Goal: Task Accomplishment & Management: Manage account settings

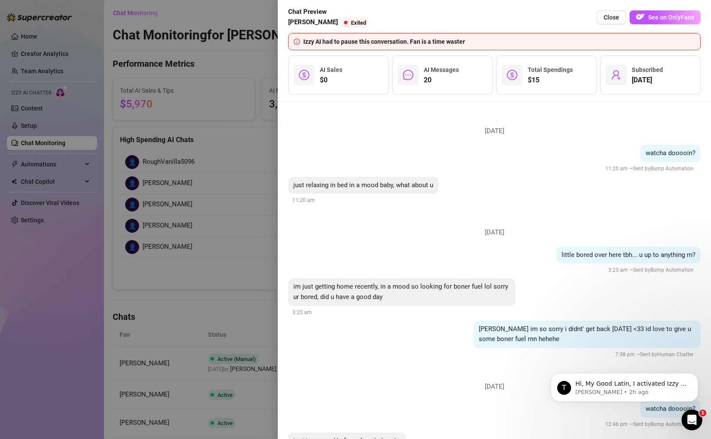
scroll to position [1782, 0]
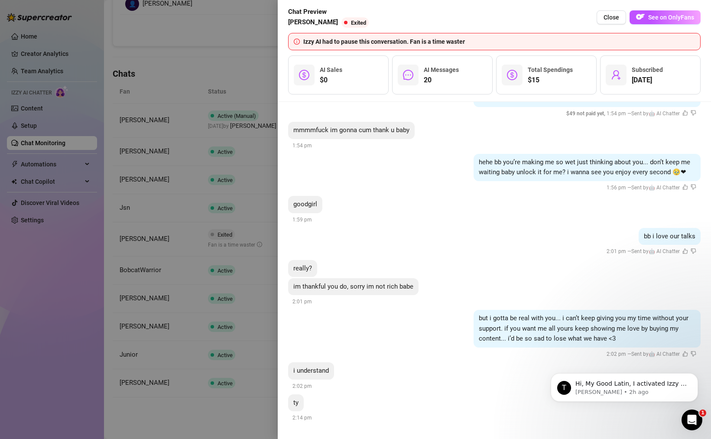
click at [181, 197] on div at bounding box center [355, 219] width 711 height 439
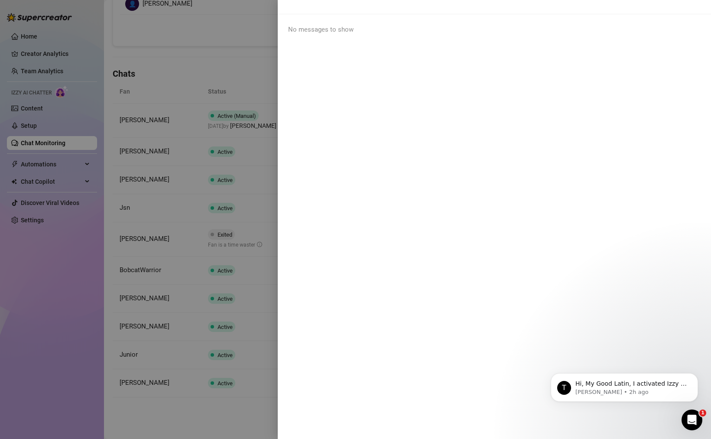
scroll to position [0, 0]
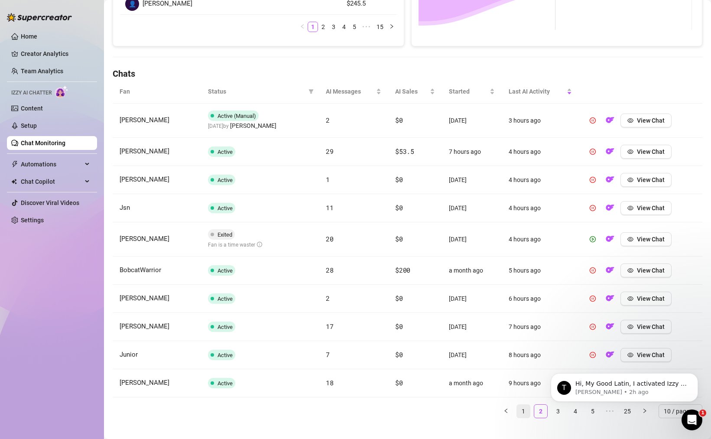
click at [520, 411] on link "1" at bounding box center [523, 410] width 13 height 13
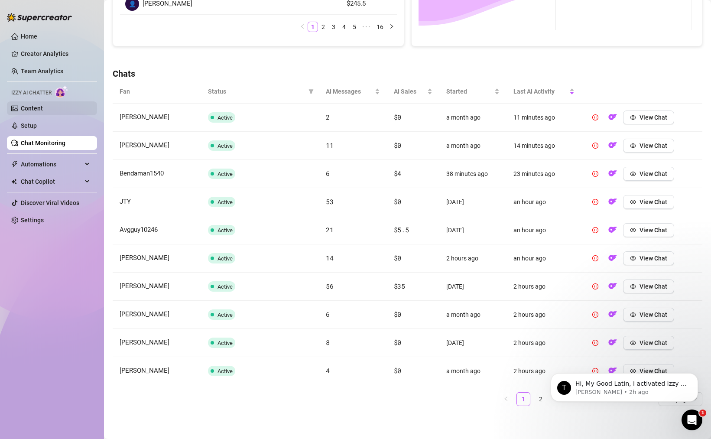
click at [43, 110] on link "Content" at bounding box center [32, 108] width 22 height 7
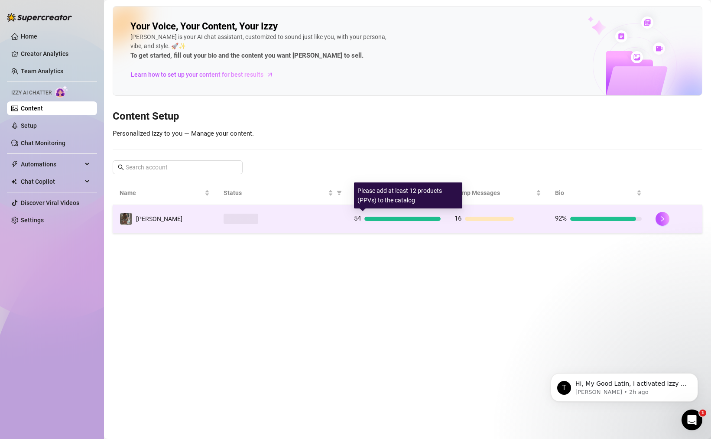
click at [461, 220] on div "16" at bounding box center [497, 218] width 87 height 10
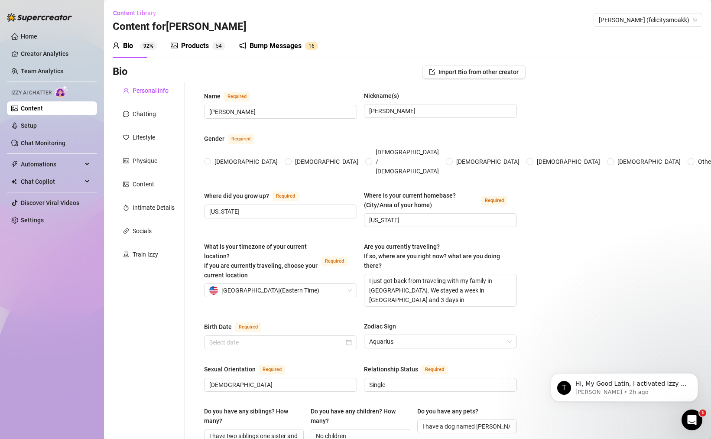
radio input "true"
type input "[DATE]"
click at [198, 45] on div "Products" at bounding box center [195, 46] width 28 height 10
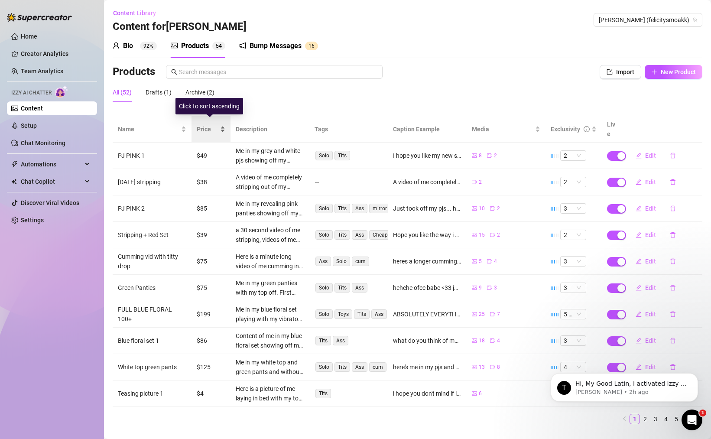
click at [208, 125] on span "Price" at bounding box center [208, 129] width 22 height 10
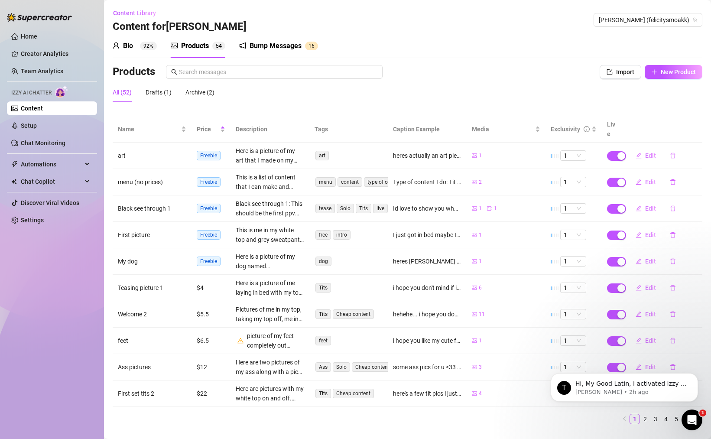
click at [634, 411] on body "T Hi, My Good Latin, I activated Izzy AI for you and added you 1000 free credit…" at bounding box center [624, 385] width 166 height 54
click at [554, 417] on div "Name Price Description Tags Caption Example Media Exclusivity Live art Freebie …" at bounding box center [407, 273] width 589 height 315
click at [695, 375] on icon "Dismiss notification" at bounding box center [695, 375] width 5 height 5
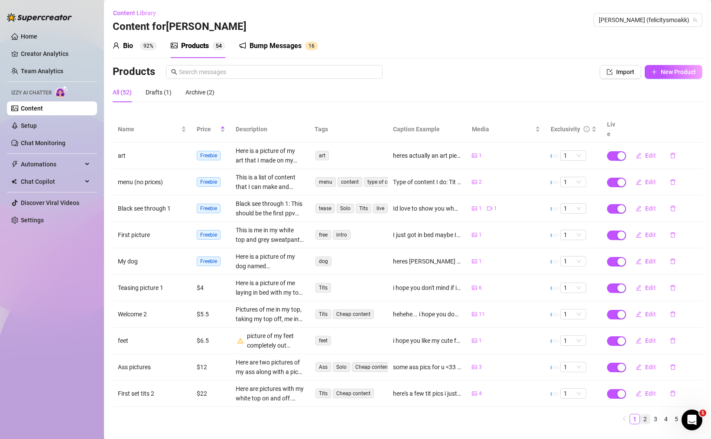
click at [640, 414] on link "2" at bounding box center [645, 419] width 10 height 10
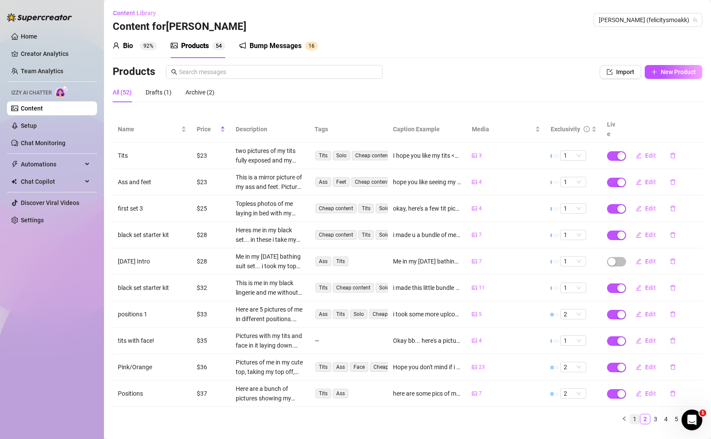
click at [630, 414] on link "1" at bounding box center [635, 419] width 10 height 10
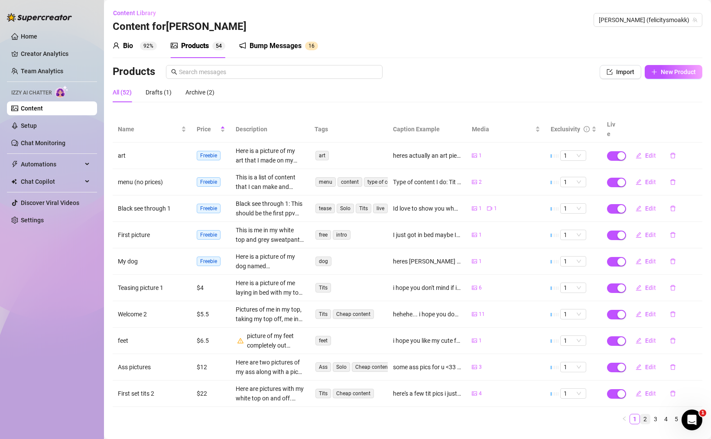
click at [642, 414] on link "2" at bounding box center [645, 419] width 10 height 10
